Goal: Task Accomplishment & Management: Use online tool/utility

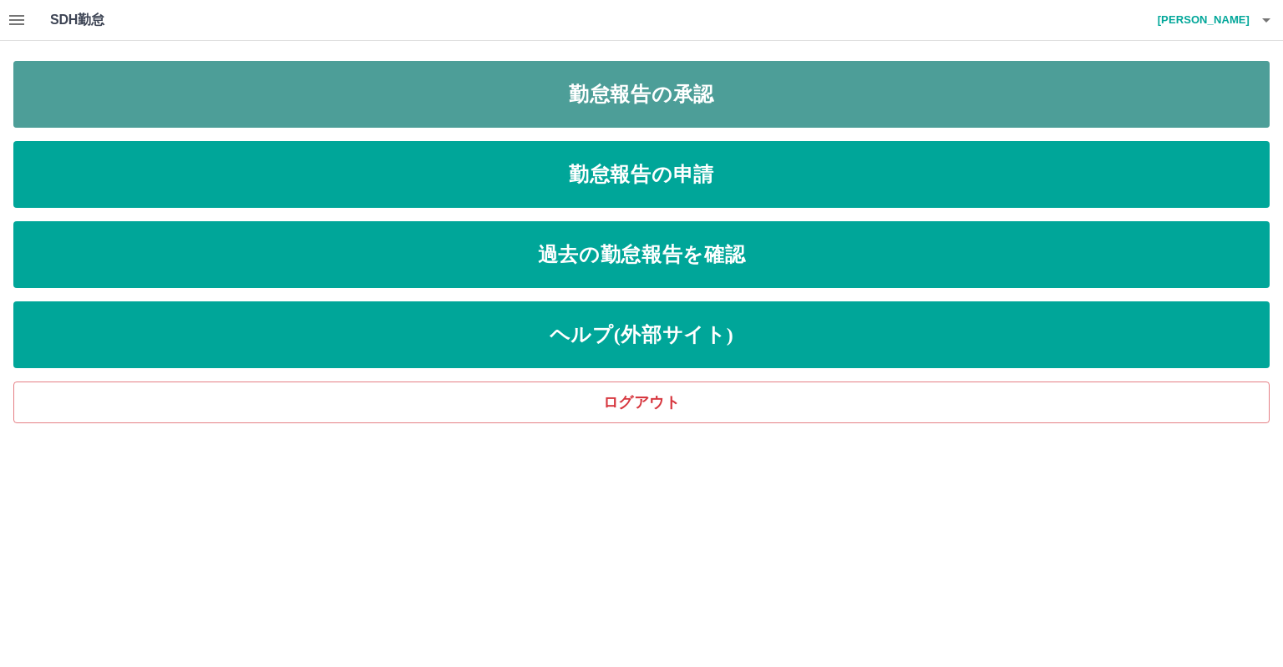
click at [698, 97] on link "勤怠報告の承認" at bounding box center [641, 94] width 1256 height 67
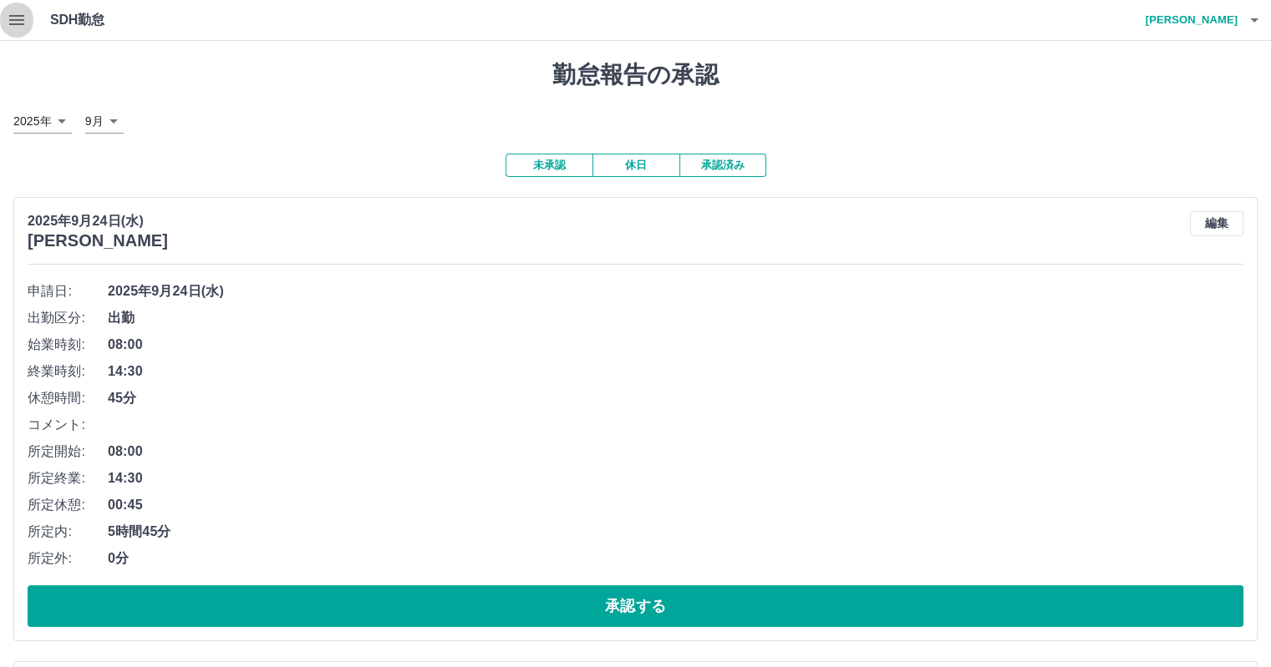
click at [20, 19] on icon "button" at bounding box center [16, 20] width 15 height 10
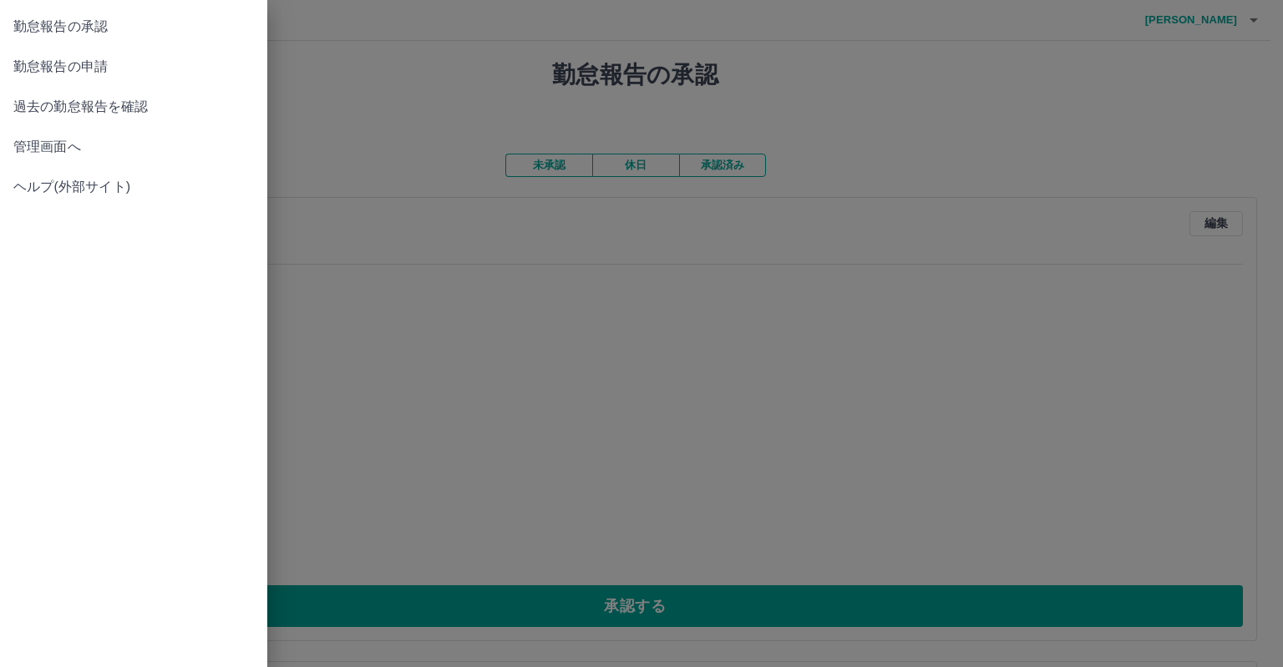
click at [35, 156] on span "管理画面へ" at bounding box center [133, 147] width 241 height 20
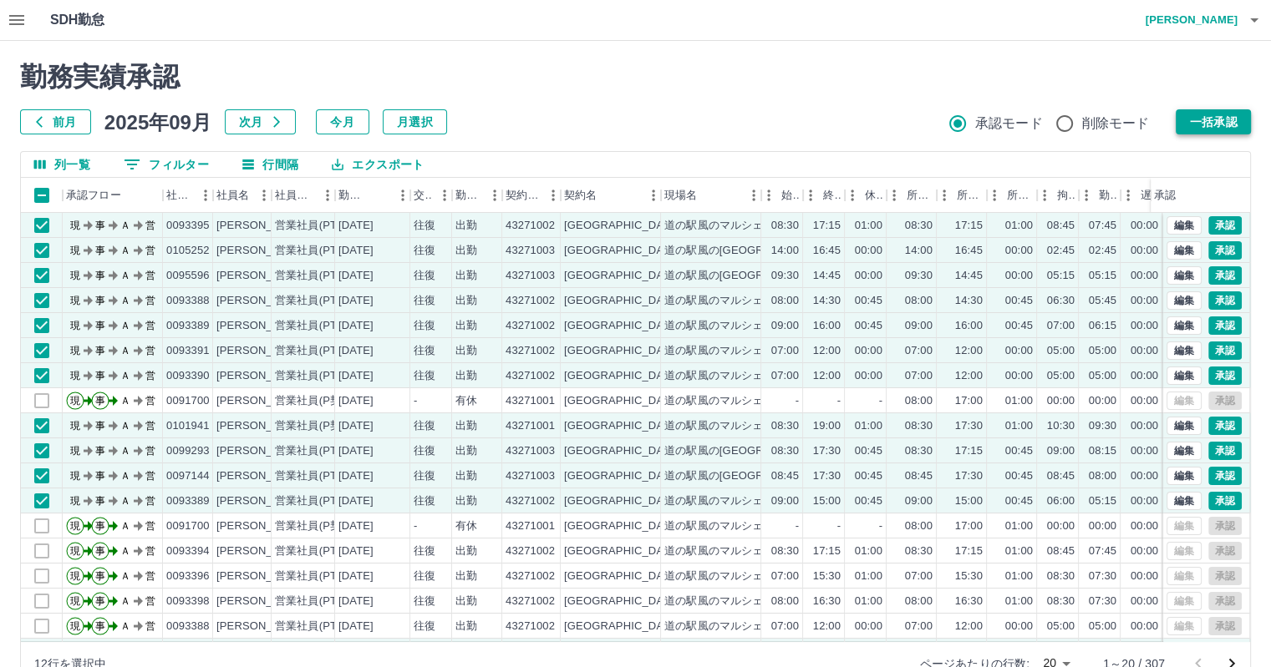
click at [1233, 120] on button "一括承認" at bounding box center [1212, 121] width 75 height 25
click at [1233, 121] on button "一括承認" at bounding box center [1212, 121] width 75 height 25
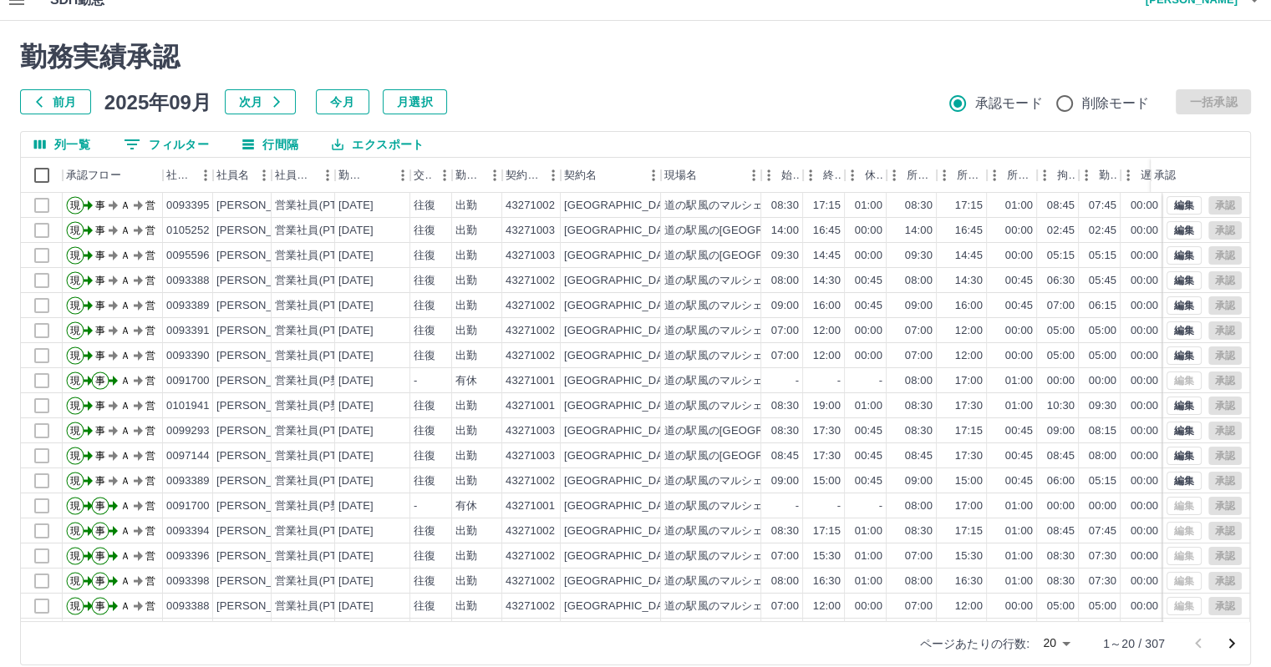
scroll to position [38, 0]
